Goal: Register for event/course

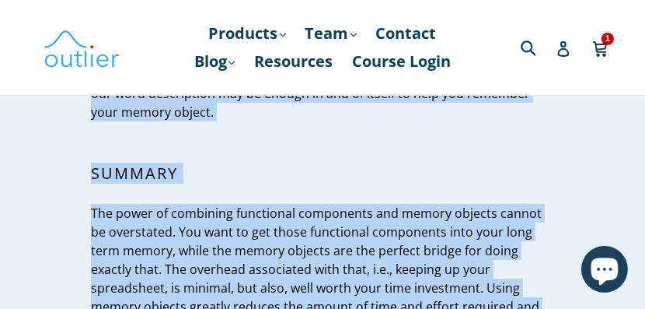
scroll to position [14909, 0]
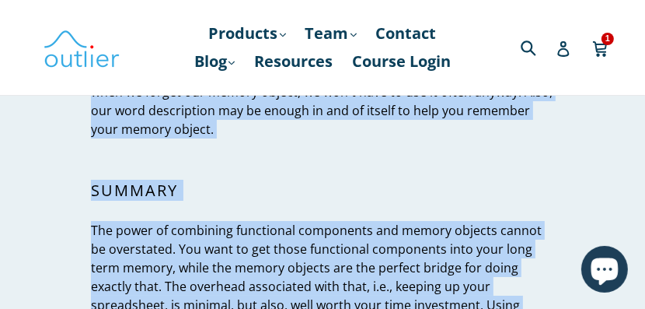
drag, startPoint x: 141, startPoint y: 131, endPoint x: 286, endPoint y: 239, distance: 181.1
copy div "Lor ip Dolorsit Ametcon Adipiscing El Sed Doeius Temp inc utla et dolo magna al…"
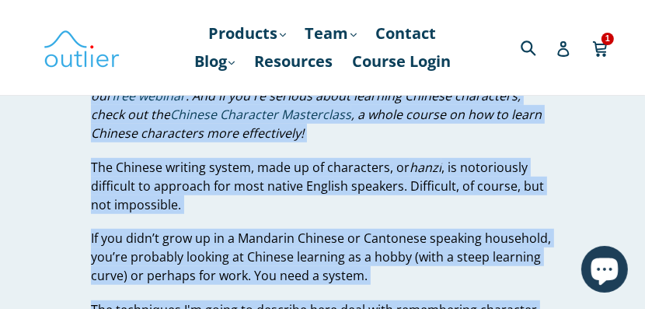
scroll to position [577, 0]
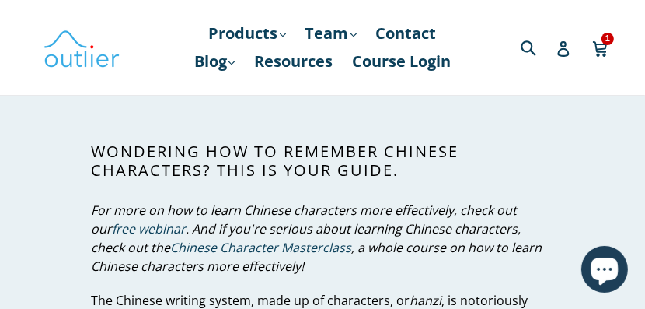
scroll to position [488, 0]
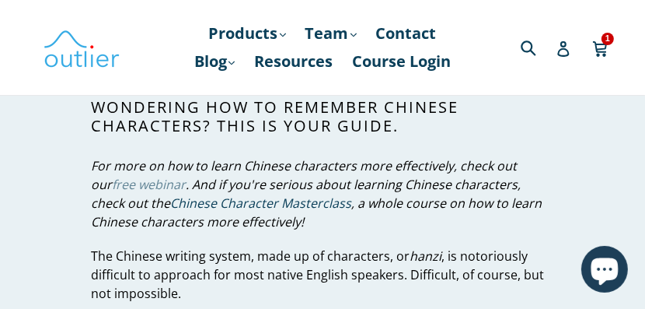
click at [165, 182] on em "free webinar" at bounding box center [149, 184] width 74 height 17
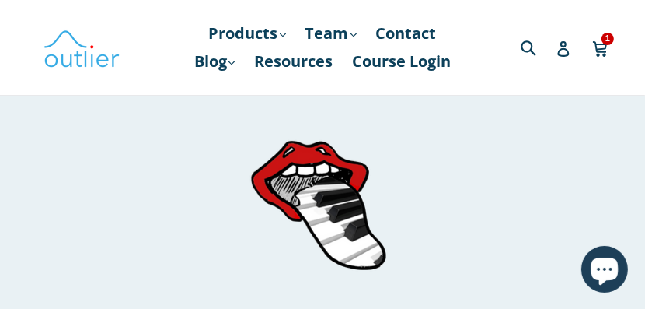
scroll to position [177, 0]
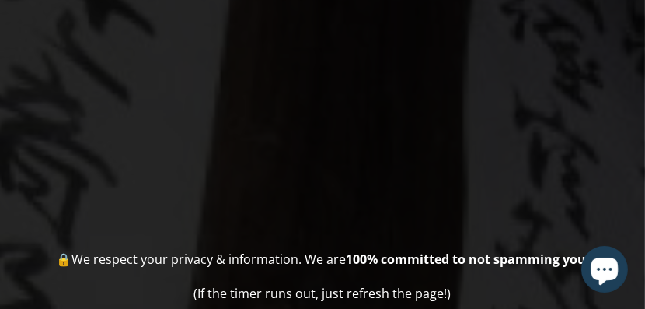
scroll to position [311, 0]
